Goal: Check status: Check status

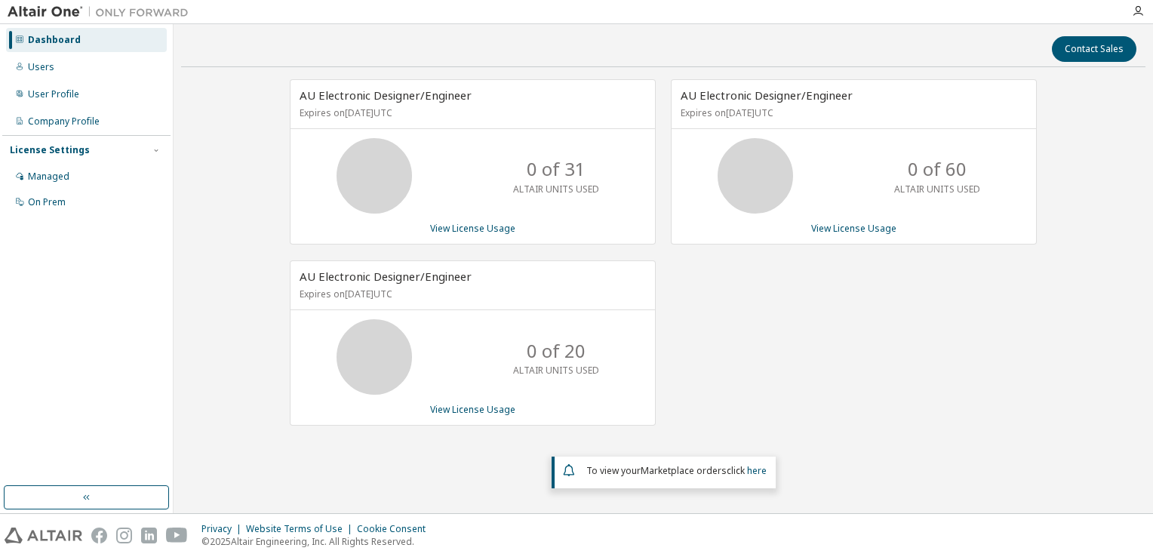
drag, startPoint x: 394, startPoint y: 288, endPoint x: 417, endPoint y: 291, distance: 23.5
click at [417, 291] on p "Expires on September 18, 2025 UTC" at bounding box center [471, 294] width 343 height 13
drag, startPoint x: 417, startPoint y: 291, endPoint x: 458, endPoint y: 291, distance: 40.8
click at [458, 291] on p "Expires on September 18, 2025 UTC" at bounding box center [471, 294] width 343 height 13
drag, startPoint x: 915, startPoint y: 338, endPoint x: 933, endPoint y: 194, distance: 145.3
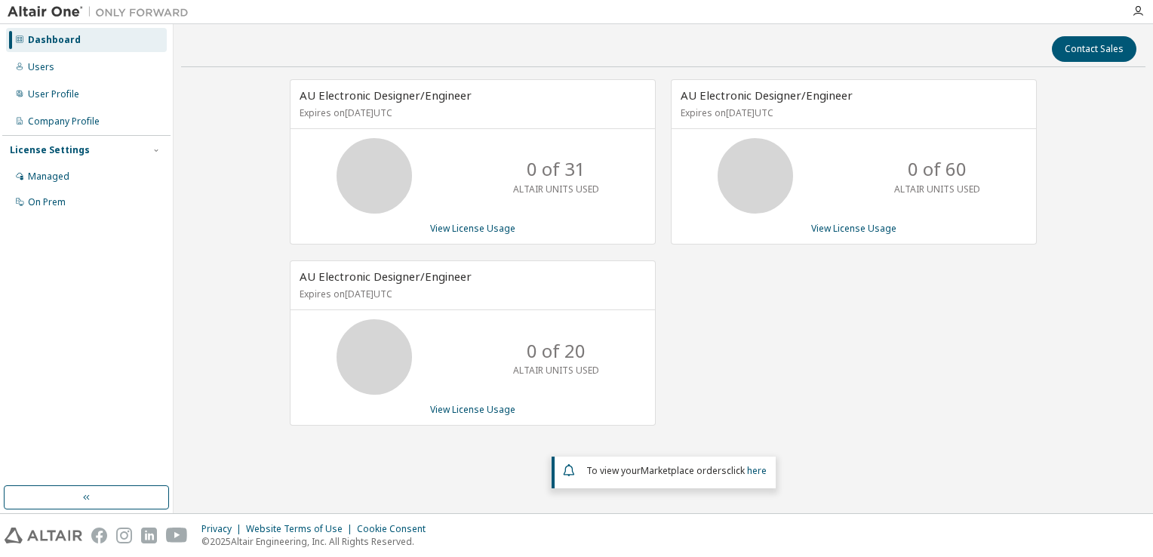
click at [915, 338] on div "AU Electronic Designer/Engineer Expires on November 29, 2025 UTC 0 of 60 ALTAIR…" at bounding box center [846, 260] width 381 height 362
